Goal: Task Accomplishment & Management: Complete application form

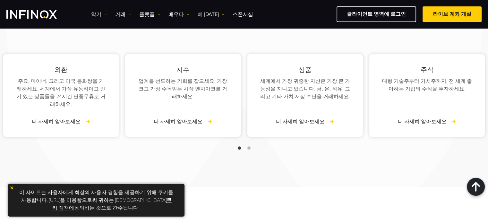
scroll to position [898, 0]
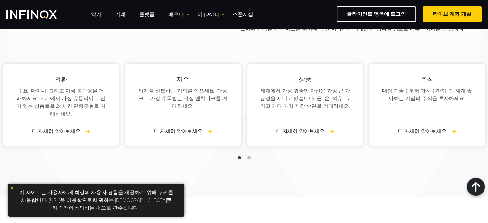
click at [249, 156] on span "슬라이드 2로 이동" at bounding box center [248, 157] width 3 height 3
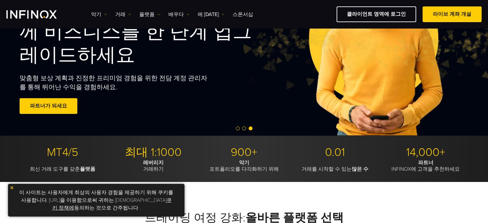
scroll to position [150, 0]
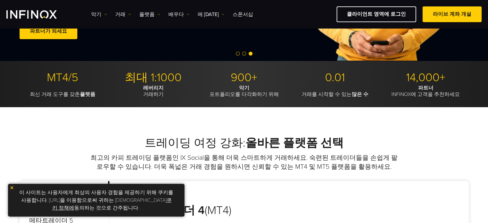
click at [243, 53] on span "Go to slide 2" at bounding box center [244, 54] width 4 height 4
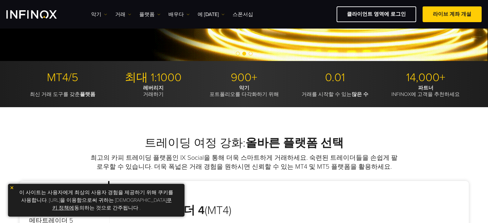
click at [237, 55] on span "Go to slide 1" at bounding box center [238, 54] width 4 height 4
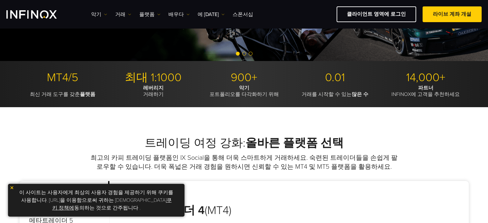
scroll to position [0, 0]
click at [456, 18] on link "라이브 계좌 개설" at bounding box center [452, 14] width 59 height 16
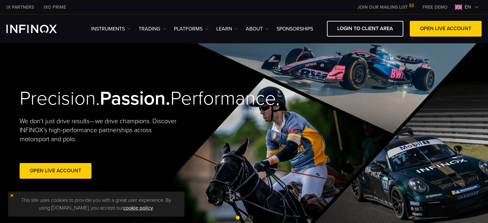
click at [475, 7] on img at bounding box center [476, 6] width 5 height 5
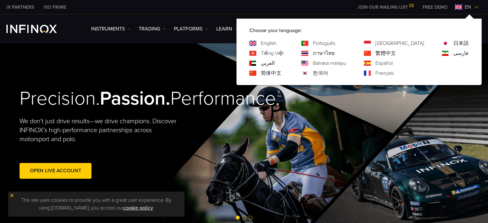
click at [328, 75] on link "한국어" at bounding box center [320, 73] width 15 height 8
